Goal: Task Accomplishment & Management: Complete application form

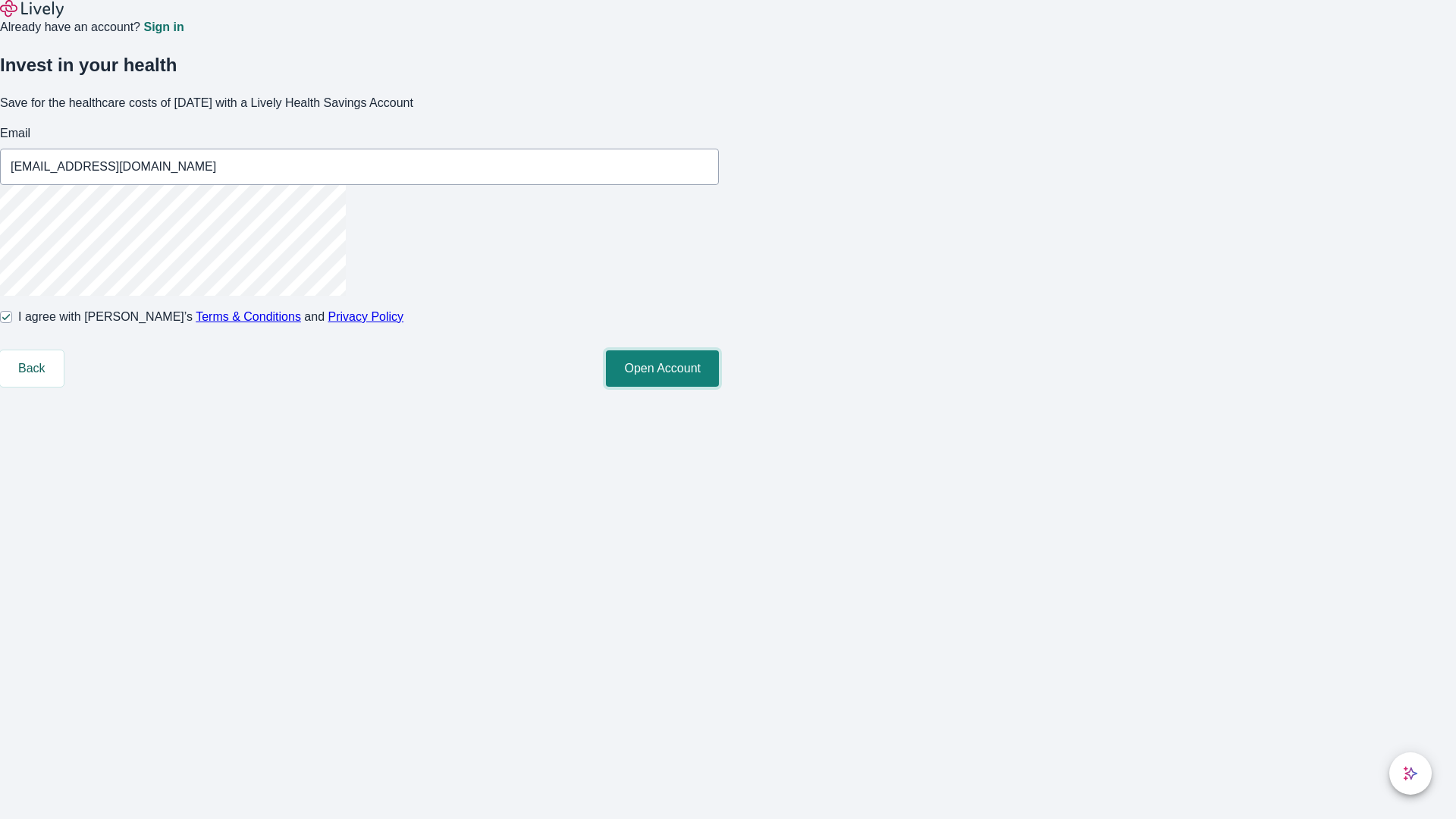
click at [719, 387] on button "Open Account" at bounding box center [663, 368] width 113 height 36
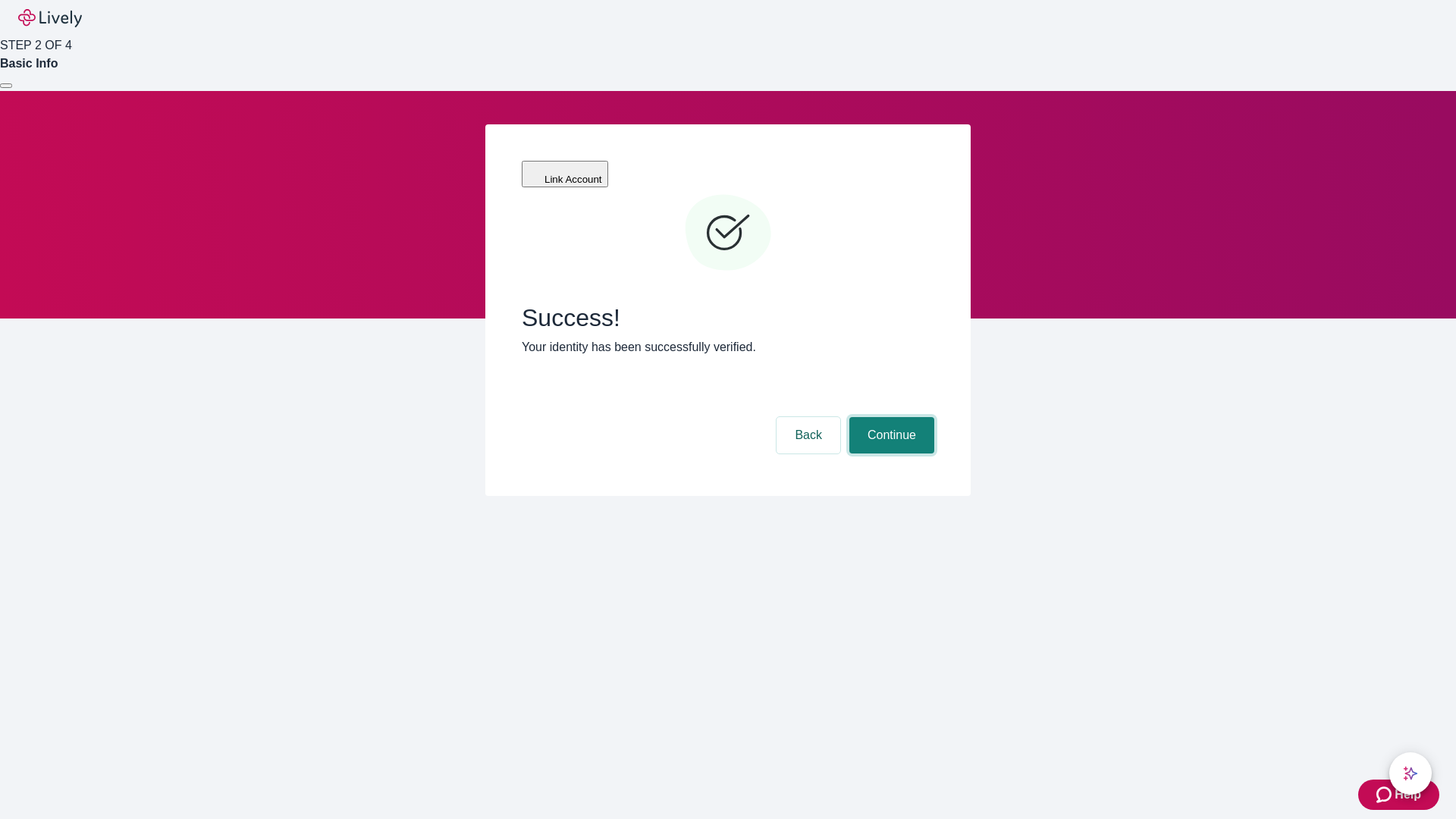
click at [890, 417] on button "Continue" at bounding box center [892, 435] width 85 height 36
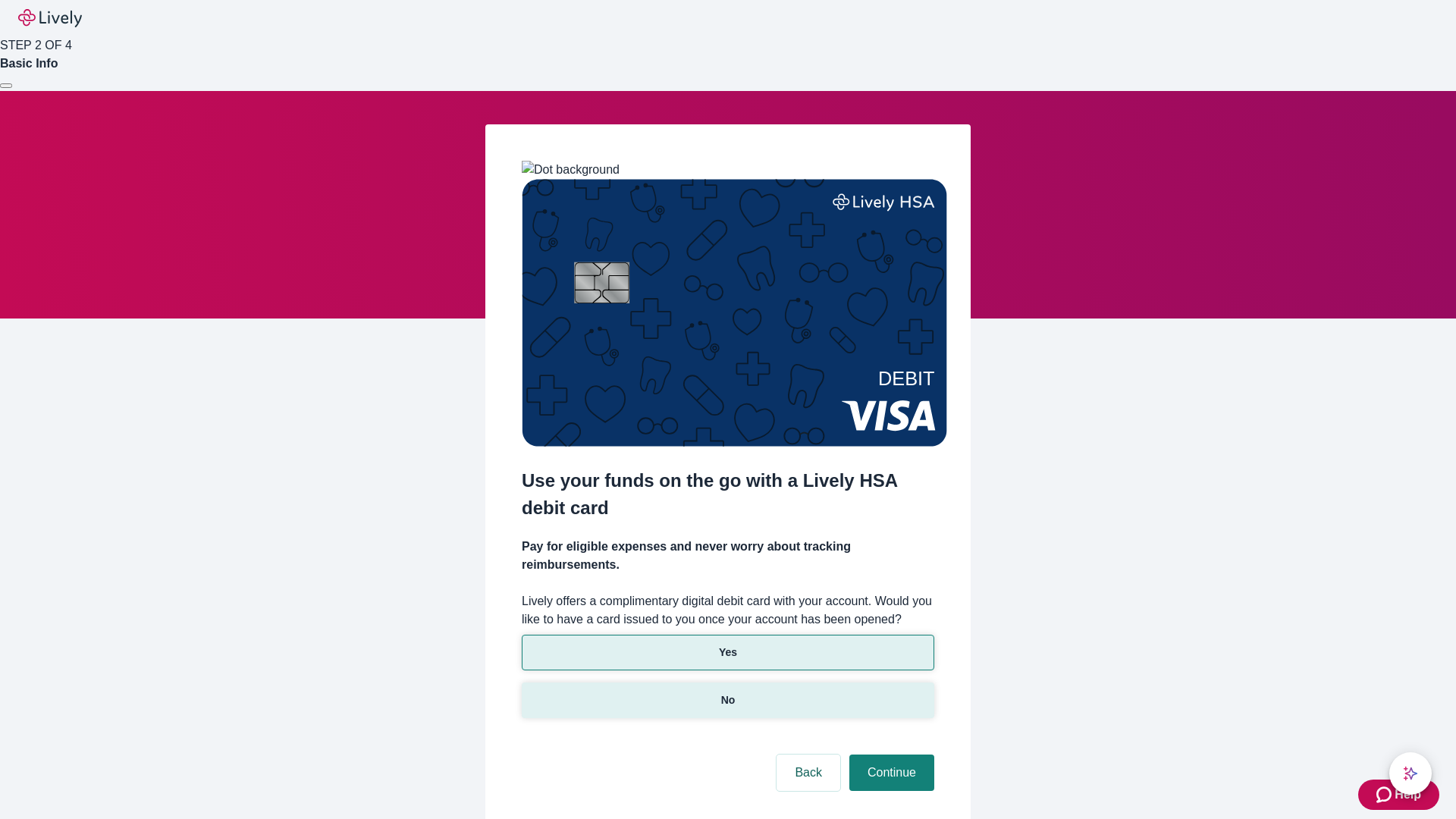
click at [727, 693] on p "No" at bounding box center [728, 700] width 14 height 16
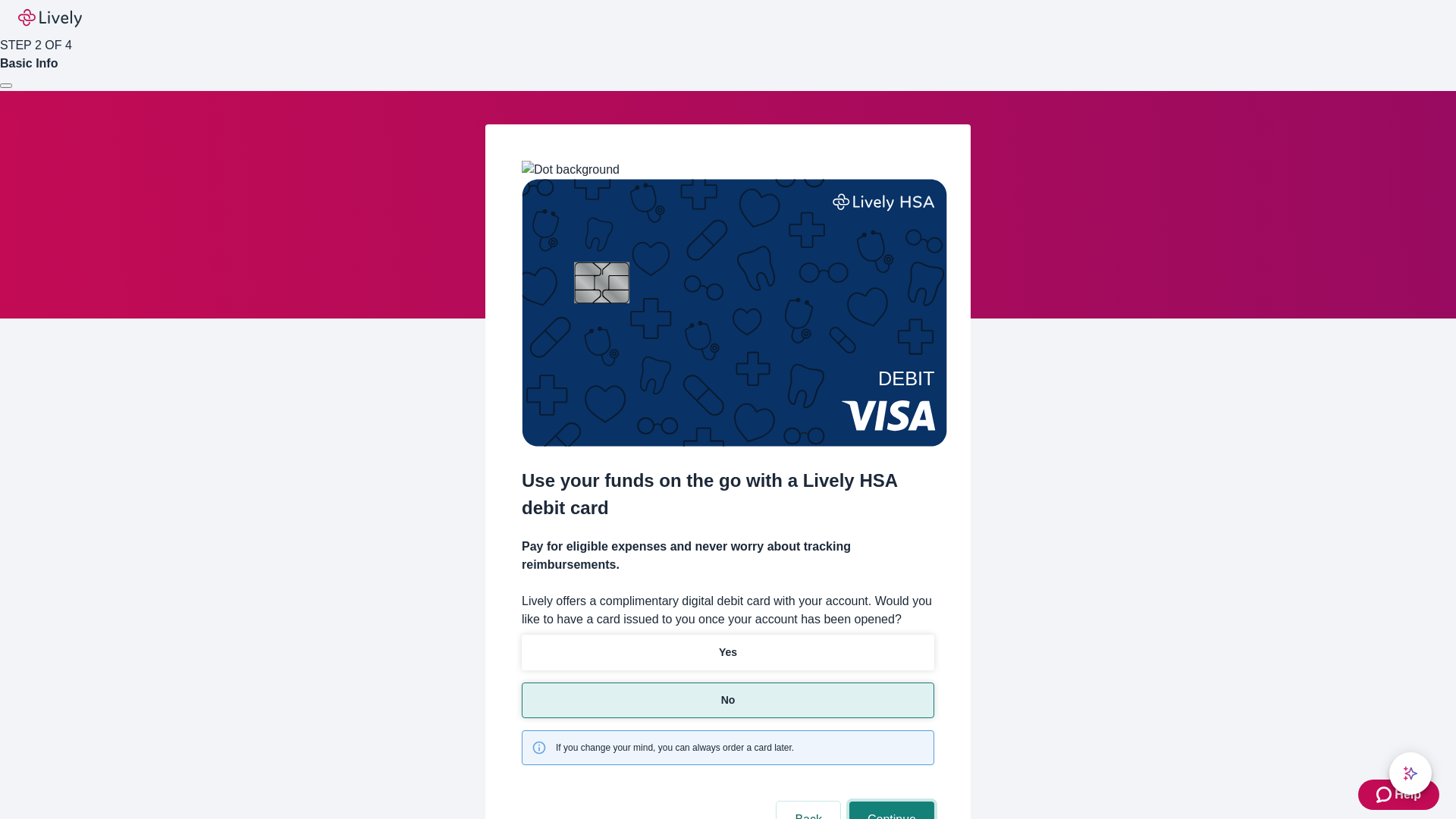
click at [890, 801] on button "Continue" at bounding box center [892, 819] width 85 height 36
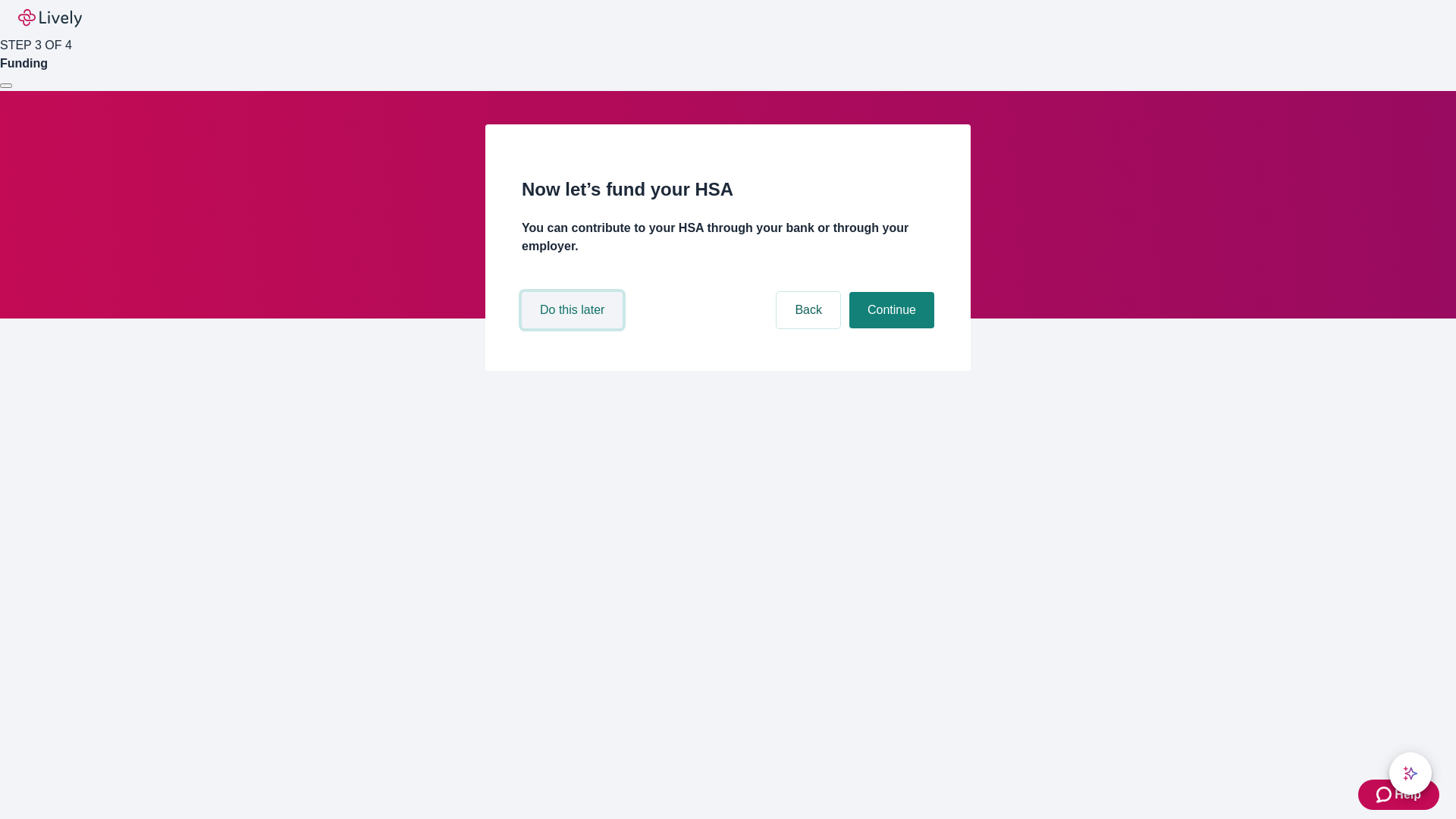
click at [574, 328] on button "Do this later" at bounding box center [572, 310] width 101 height 36
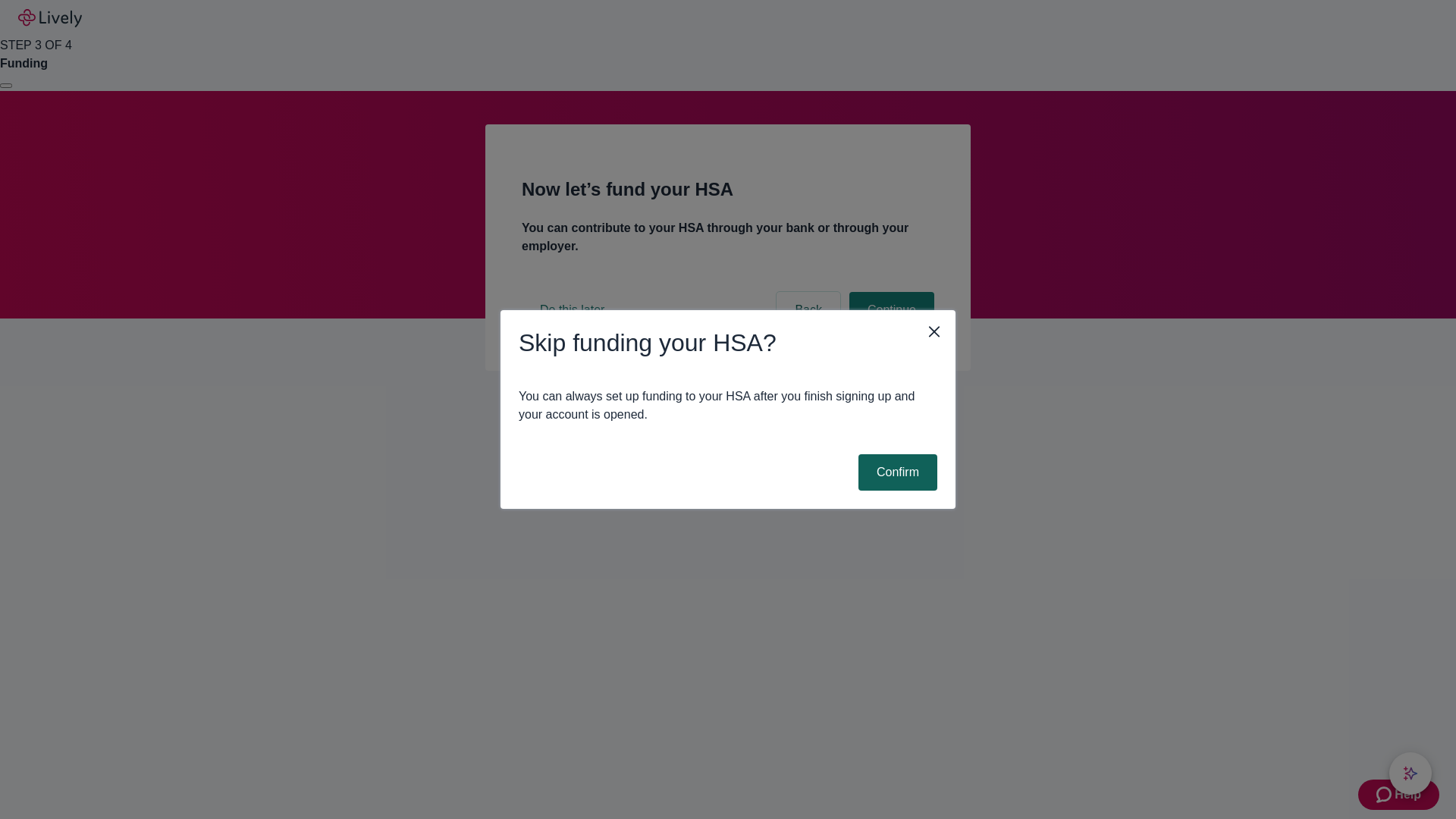
click at [896, 472] on button "Confirm" at bounding box center [898, 472] width 79 height 36
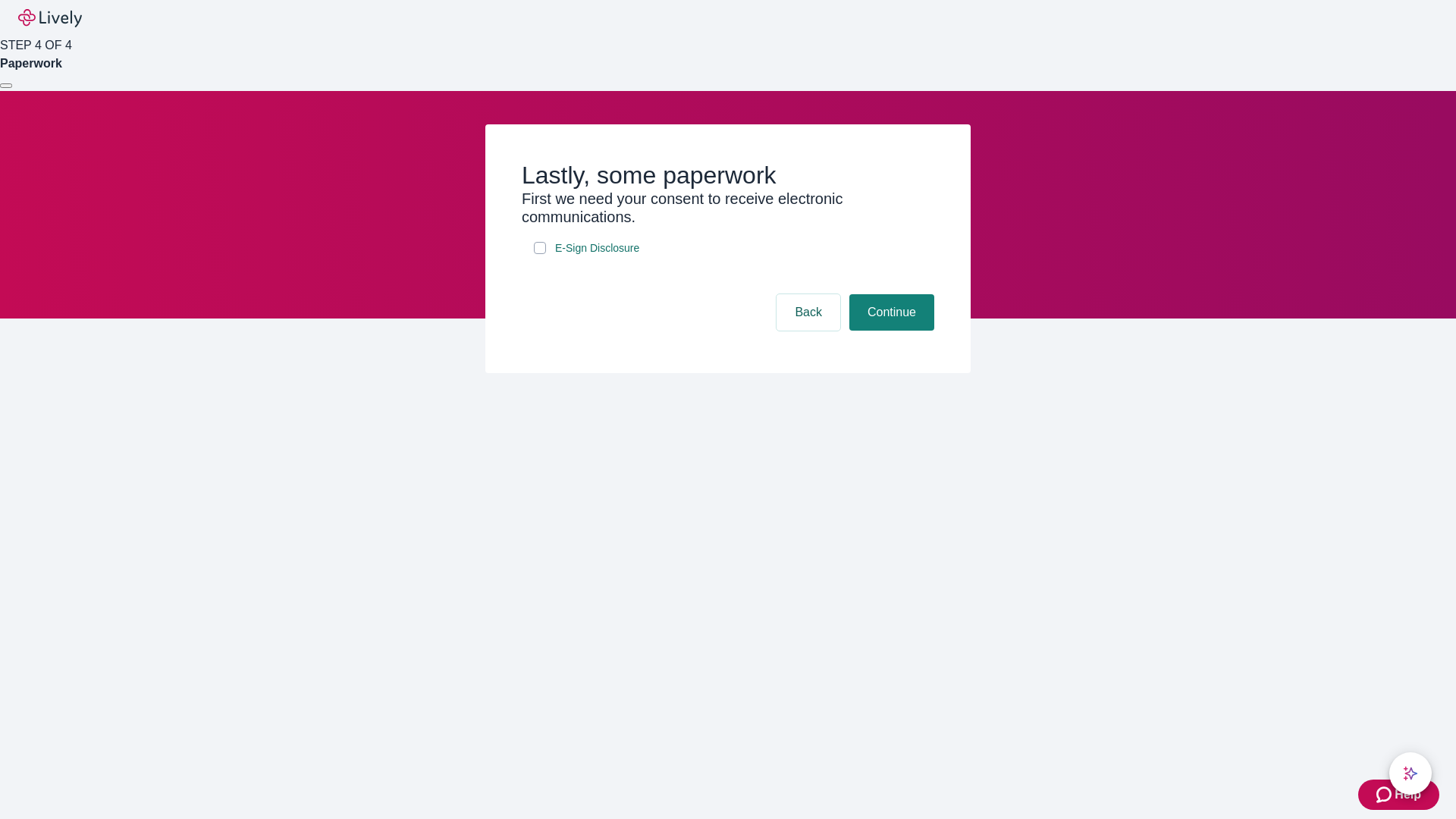
click at [540, 254] on input "E-Sign Disclosure" at bounding box center [540, 248] width 12 height 12
checkbox input "true"
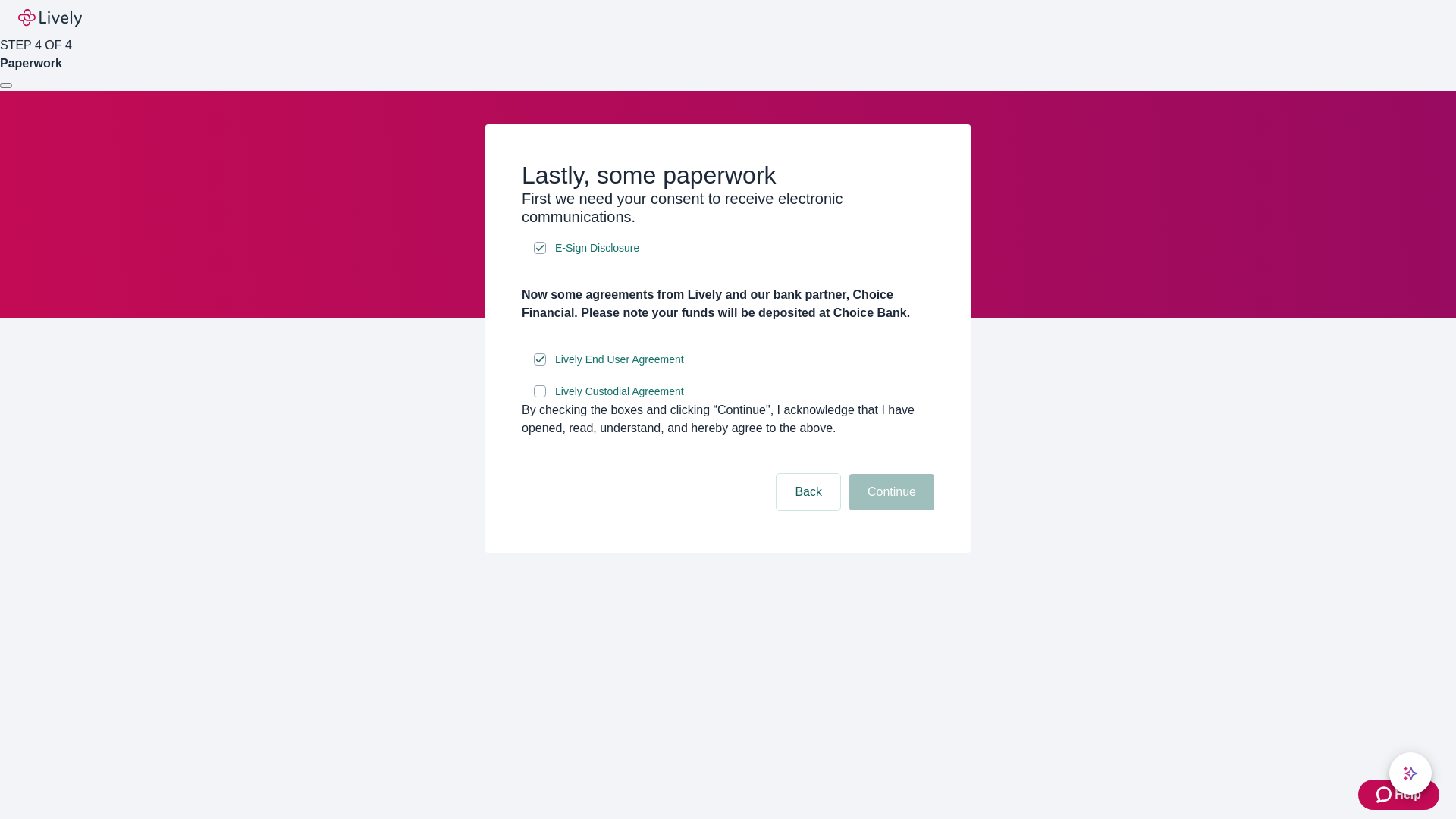
click at [540, 397] on input "Lively Custodial Agreement" at bounding box center [540, 392] width 12 height 12
checkbox input "true"
click at [890, 510] on button "Continue" at bounding box center [892, 492] width 85 height 36
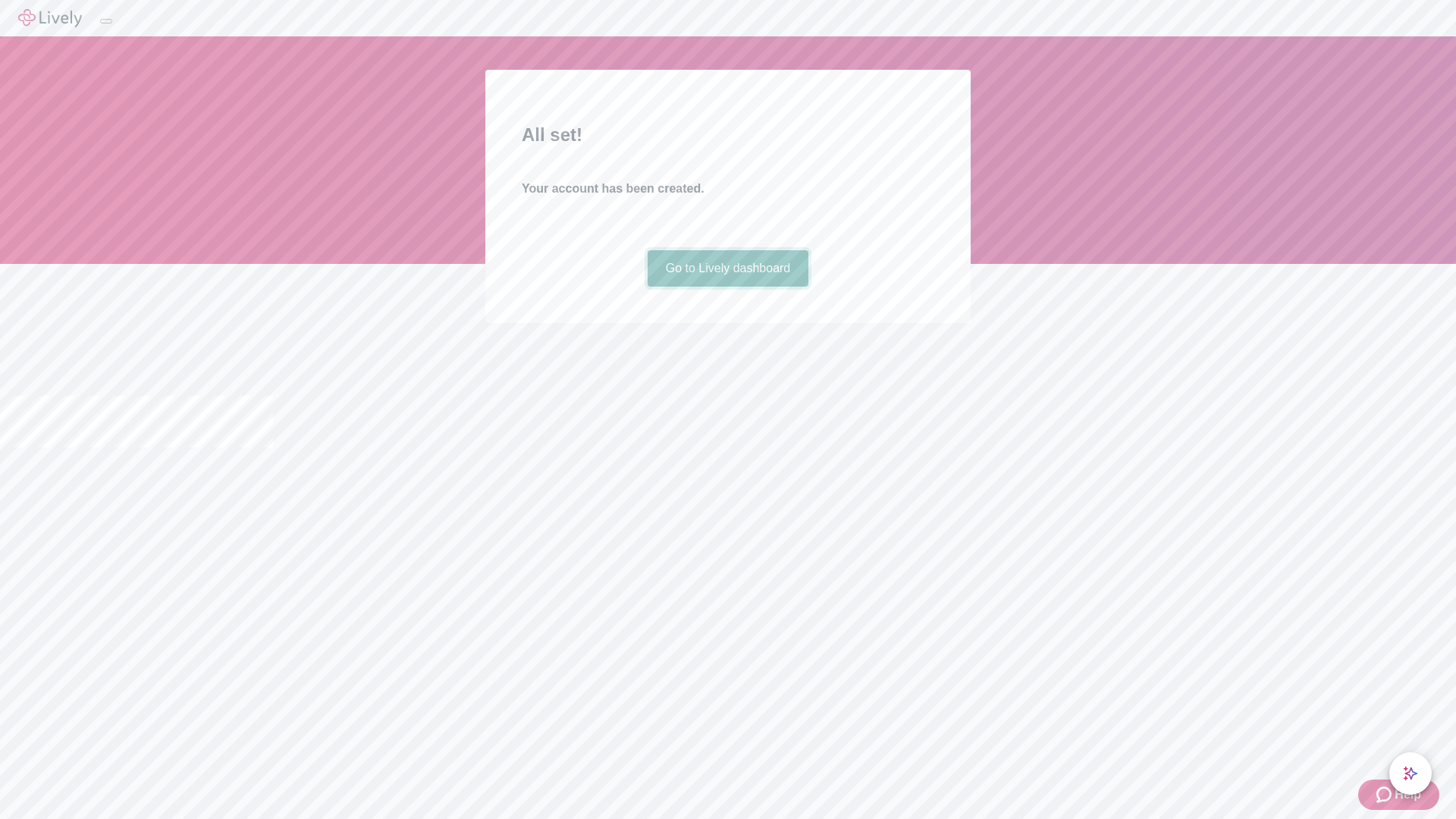
click at [727, 287] on link "Go to Lively dashboard" at bounding box center [728, 268] width 162 height 36
